Goal: Task Accomplishment & Management: Manage account settings

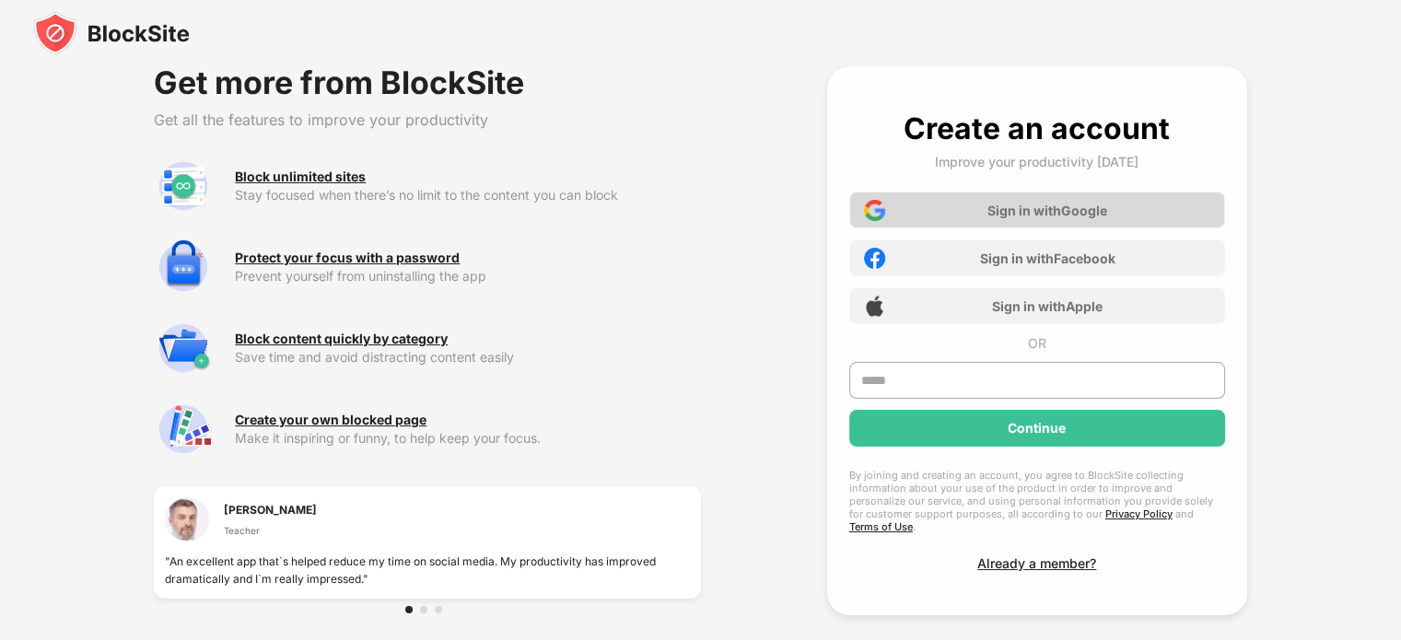
click at [1047, 206] on div "Sign in with Google" at bounding box center [1048, 211] width 120 height 16
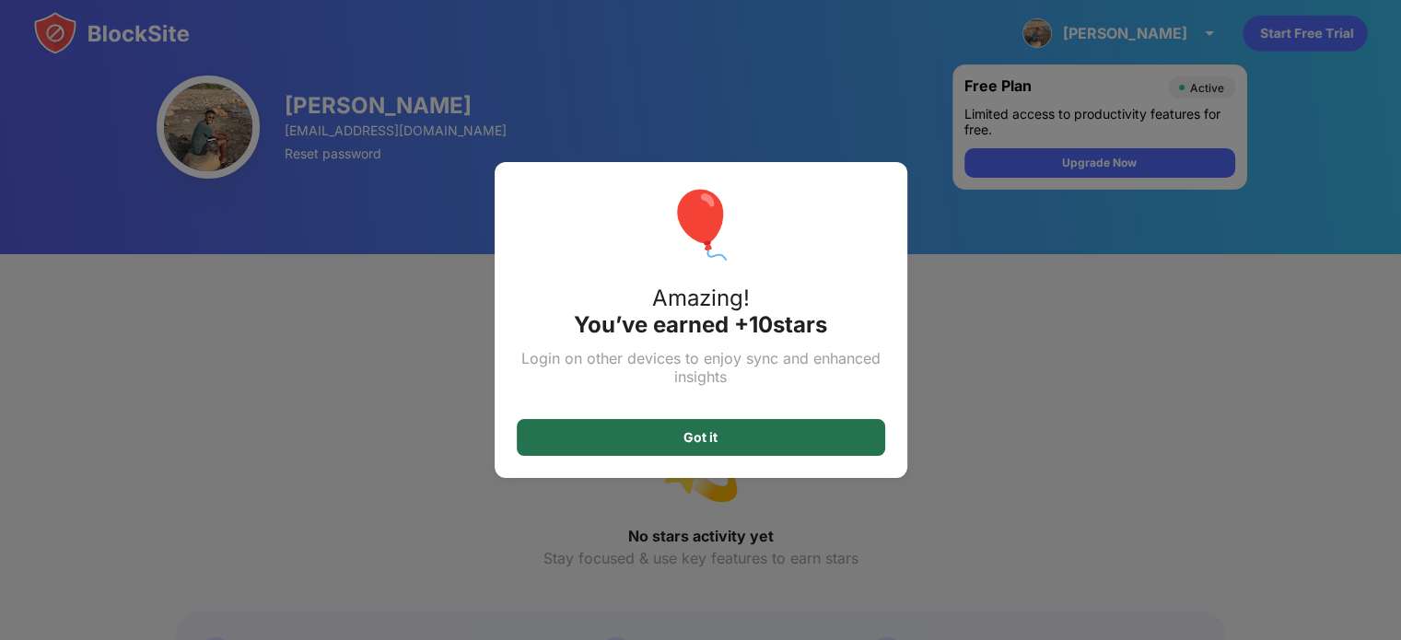
click at [749, 445] on div "Got it" at bounding box center [701, 437] width 369 height 37
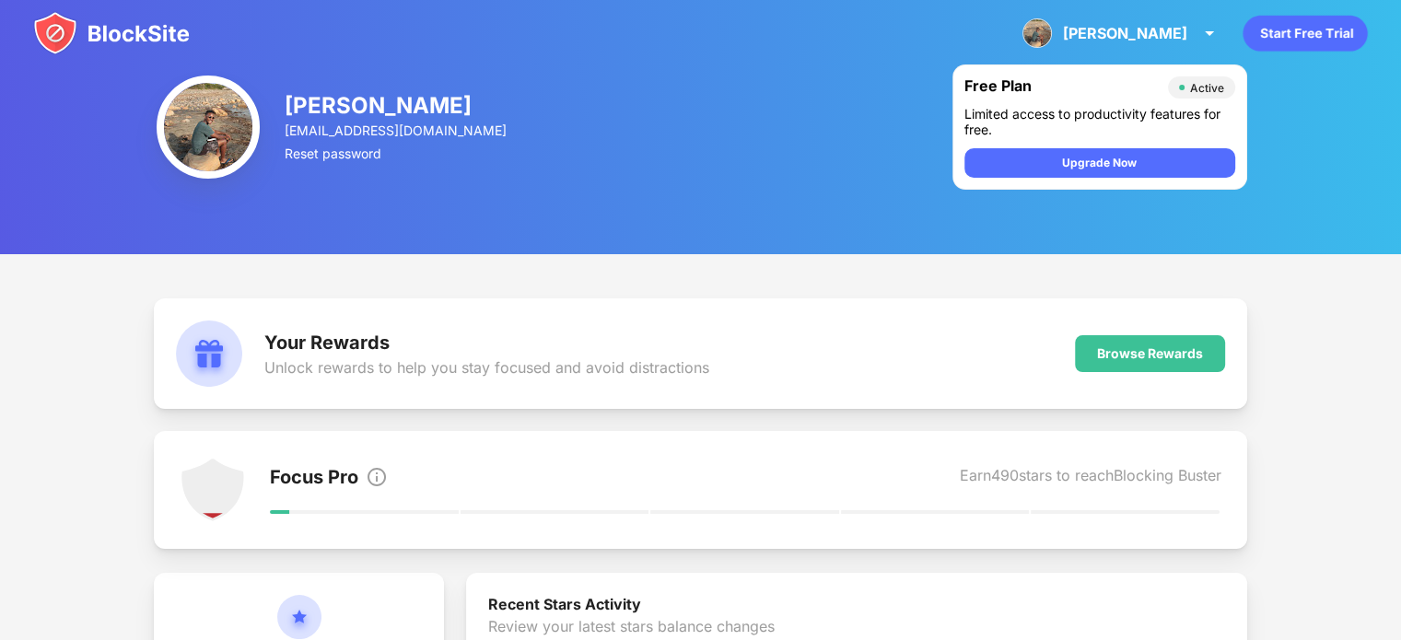
click at [1199, 85] on div "Active" at bounding box center [1207, 88] width 34 height 14
click at [1212, 33] on img at bounding box center [1210, 33] width 22 height 22
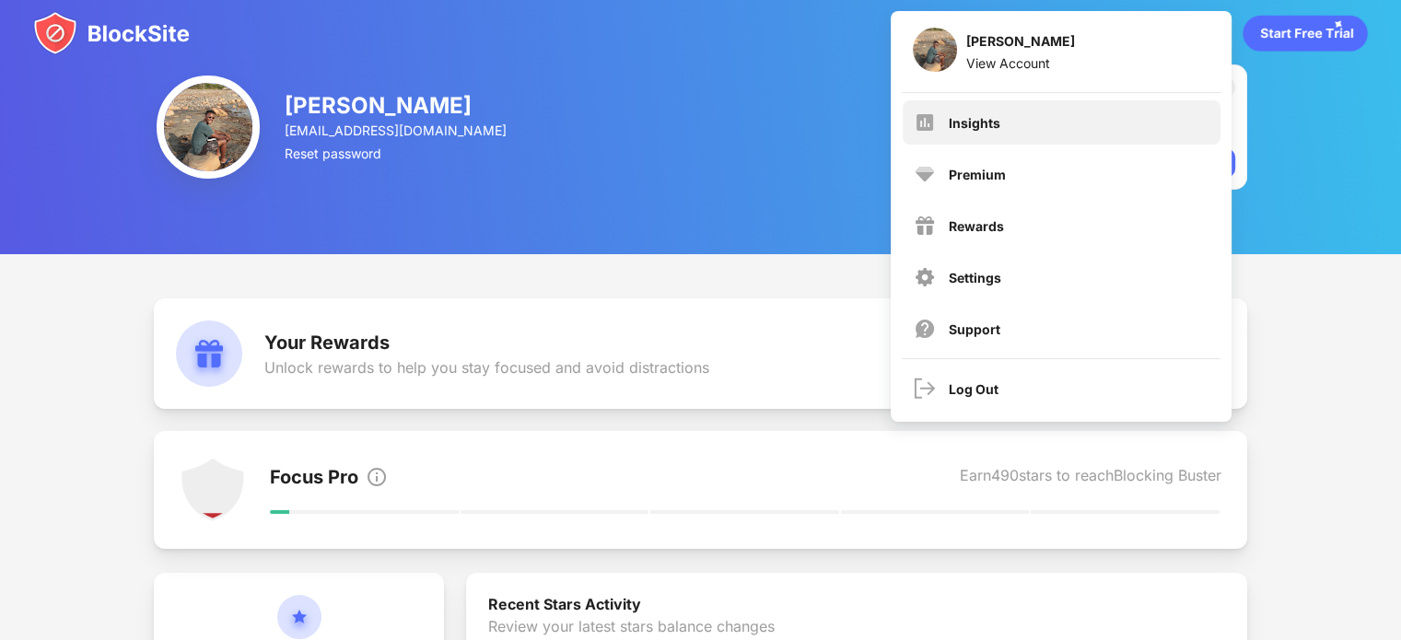
click at [1017, 127] on div "Insights" at bounding box center [1062, 122] width 318 height 44
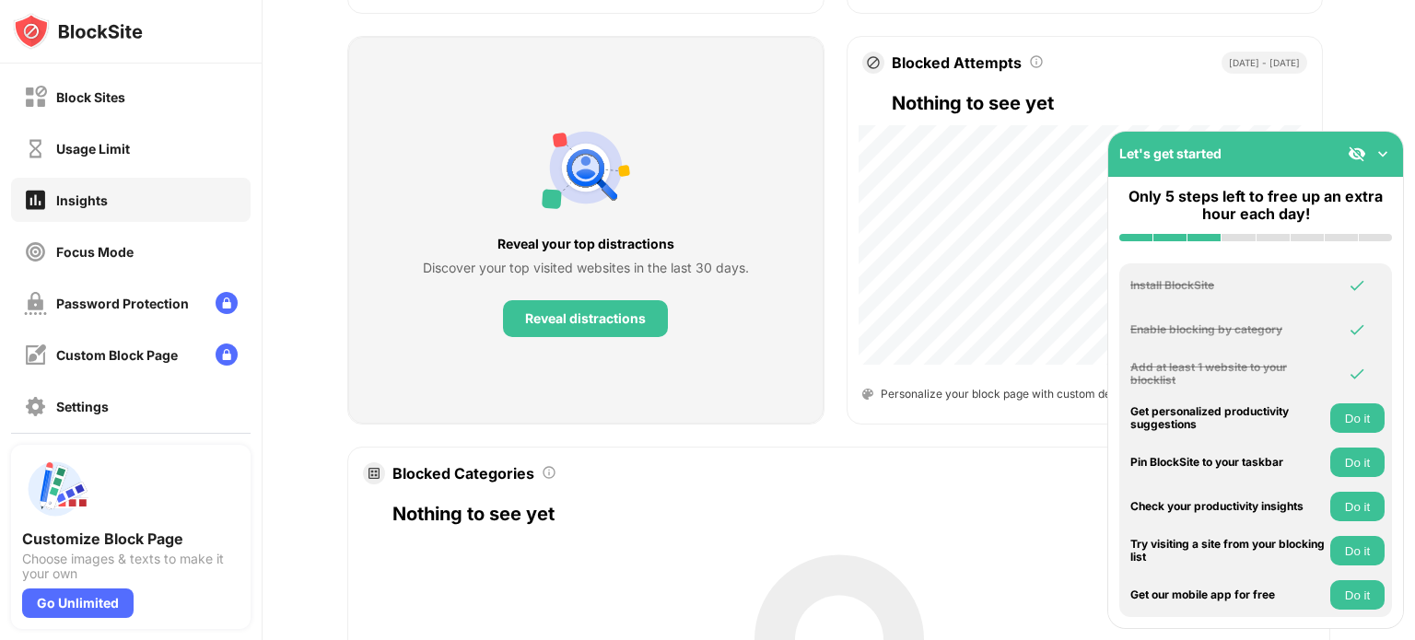
scroll to position [648, 0]
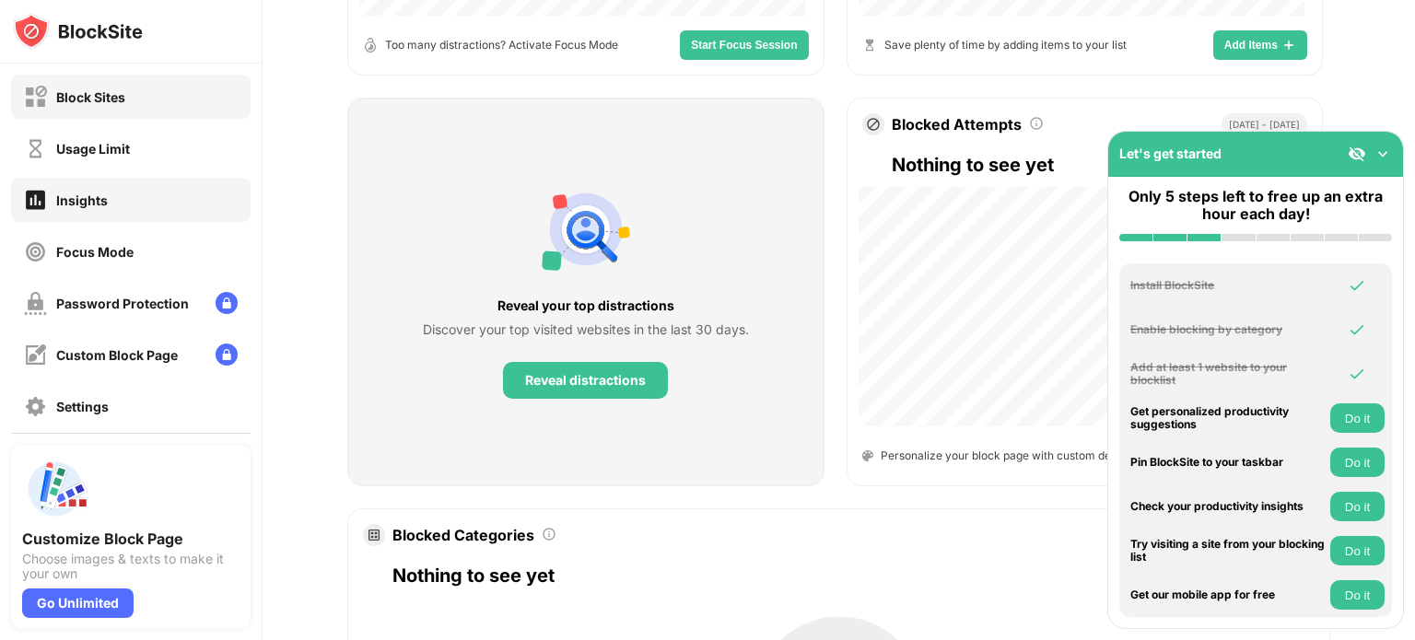
click at [89, 103] on div "Block Sites" at bounding box center [90, 97] width 69 height 16
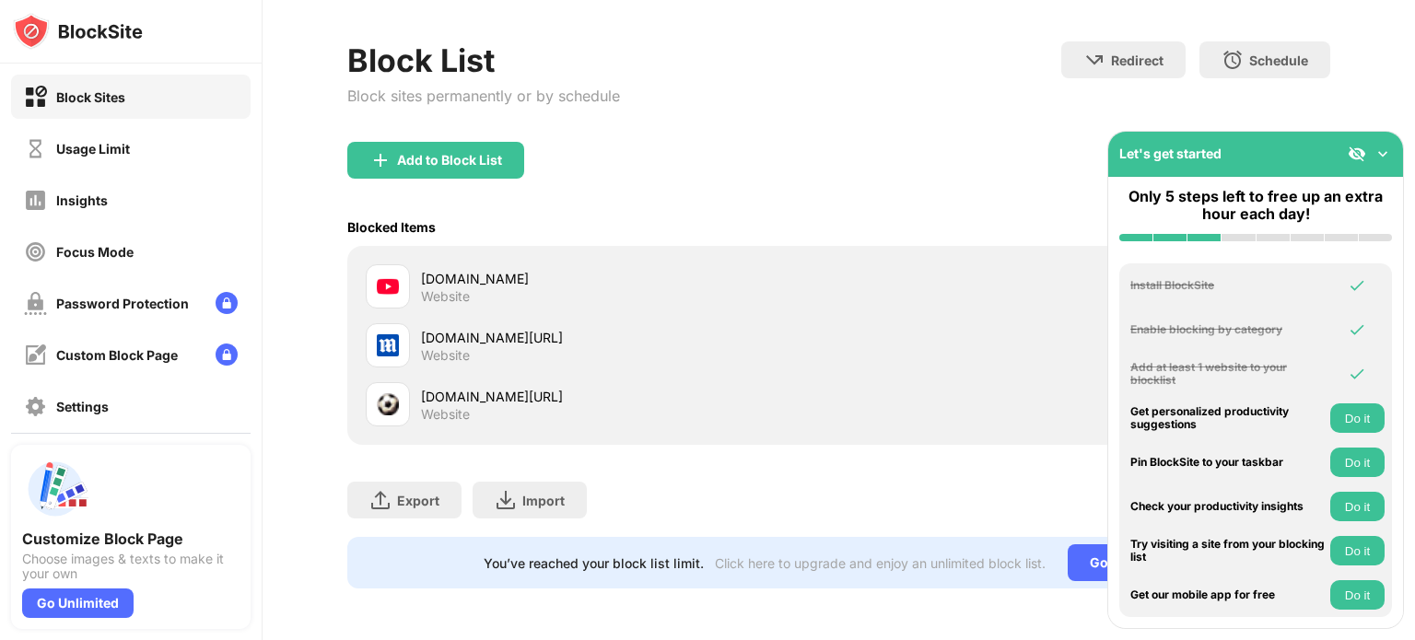
click at [1383, 153] on img at bounding box center [1383, 154] width 18 height 18
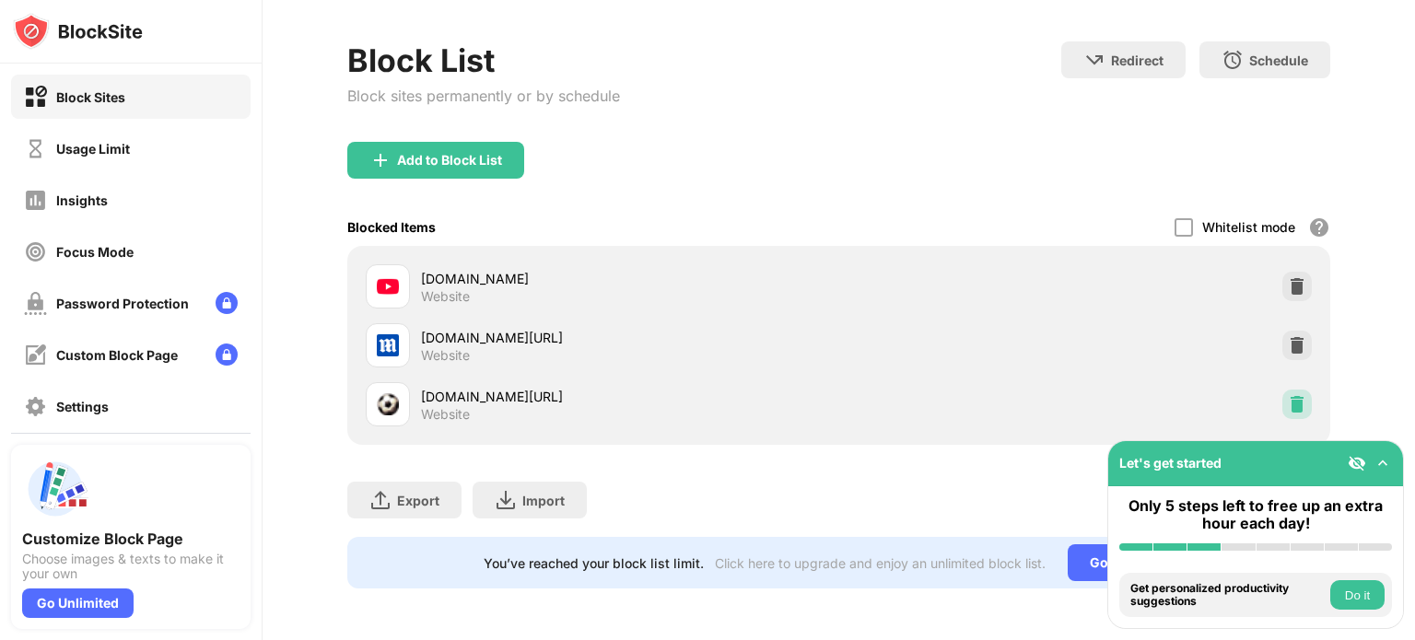
click at [1288, 395] on img at bounding box center [1297, 404] width 18 height 18
